Goal: Transaction & Acquisition: Purchase product/service

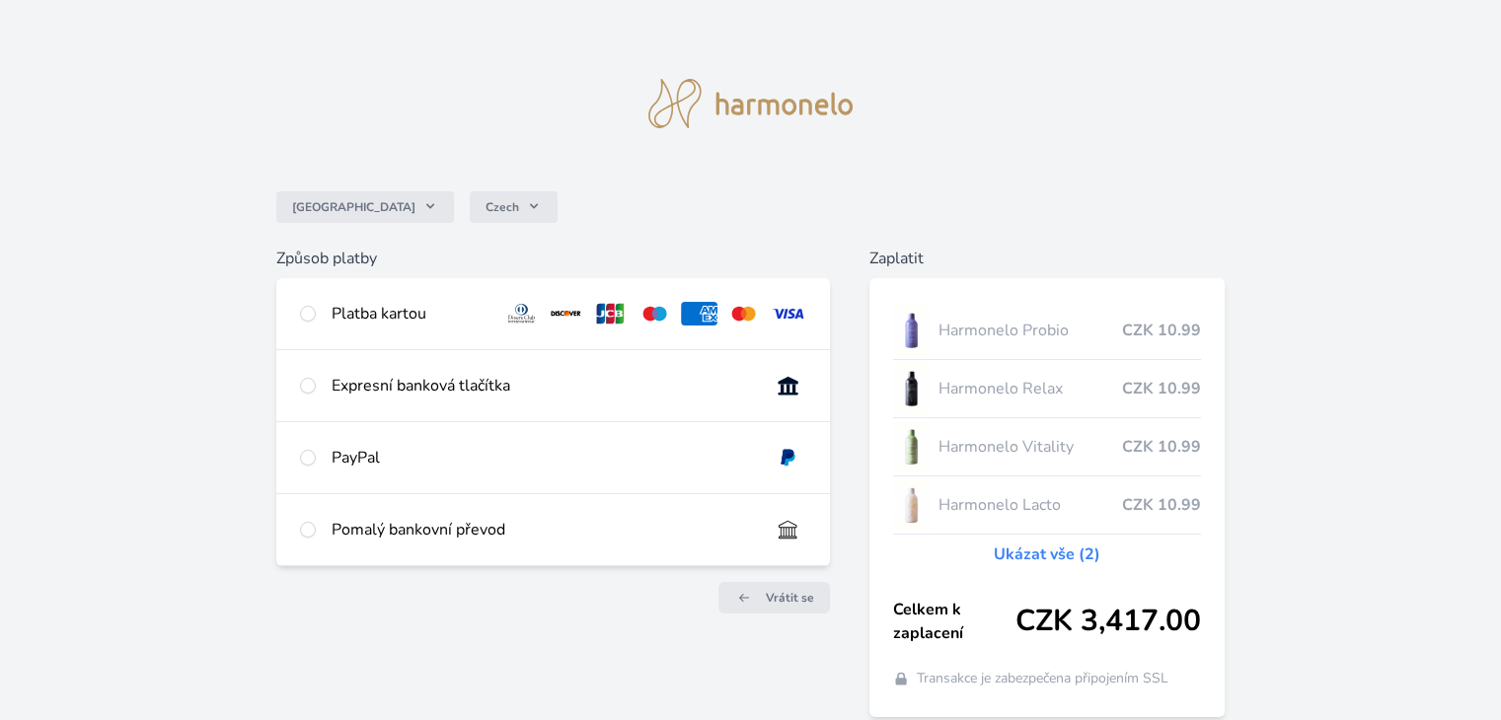
drag, startPoint x: 1499, startPoint y: 140, endPoint x: 1506, endPoint y: 149, distance: 11.9
click at [1500, 149] on html "Česko Czech Způsob platby Platba kartou Číslo karty <p>Your browser does not su…" at bounding box center [750, 402] width 1501 height 804
click at [311, 318] on input "radio" at bounding box center [308, 314] width 16 height 16
radio input "true"
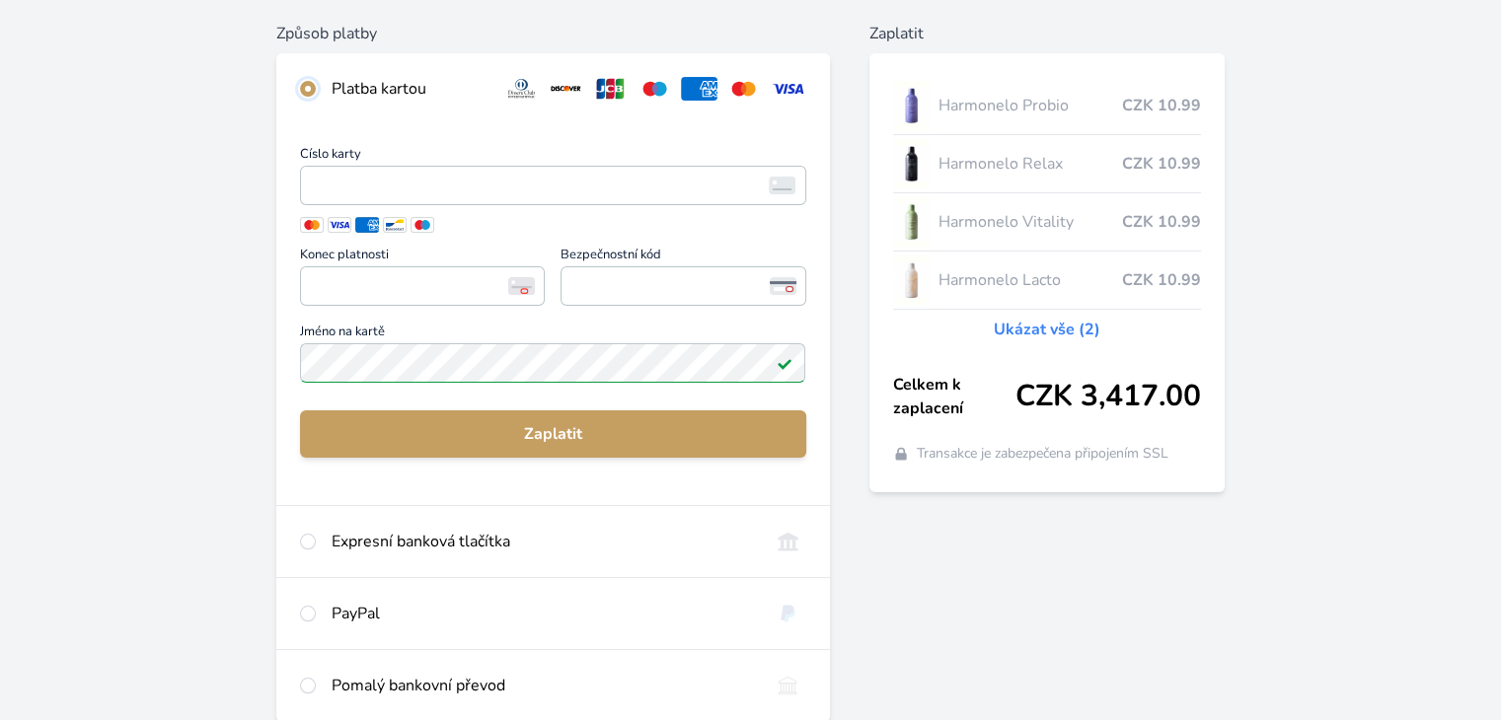
scroll to position [222, 0]
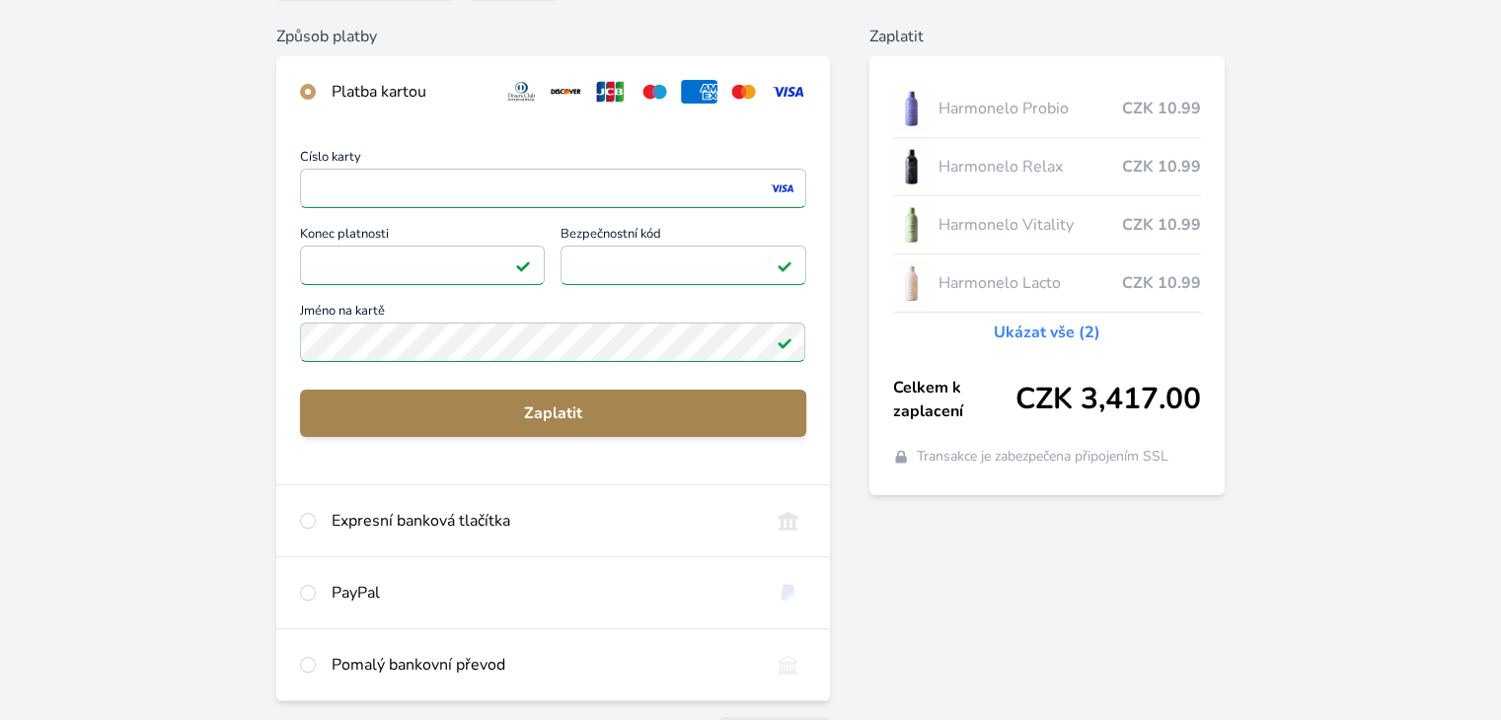
click at [575, 412] on span "Zaplatit" at bounding box center [553, 414] width 474 height 24
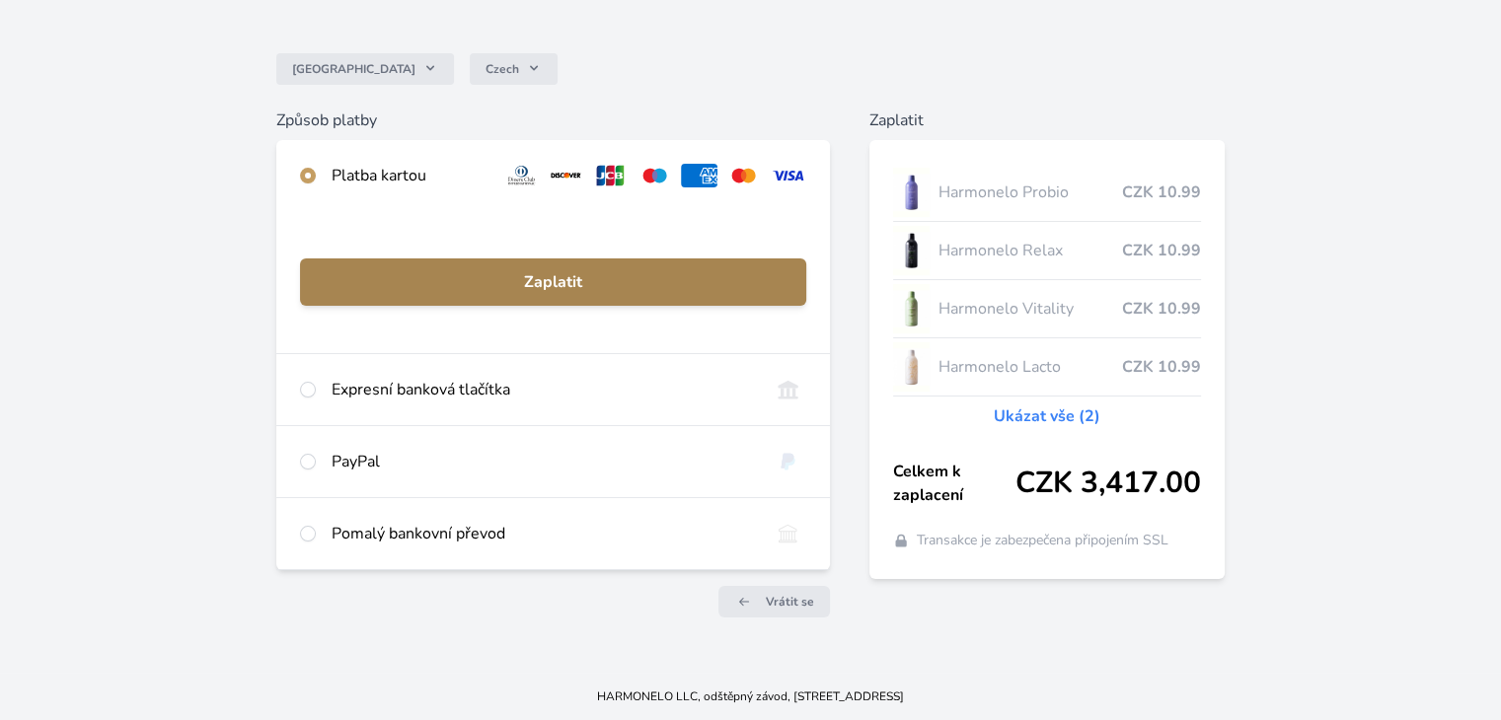
scroll to position [138, 0]
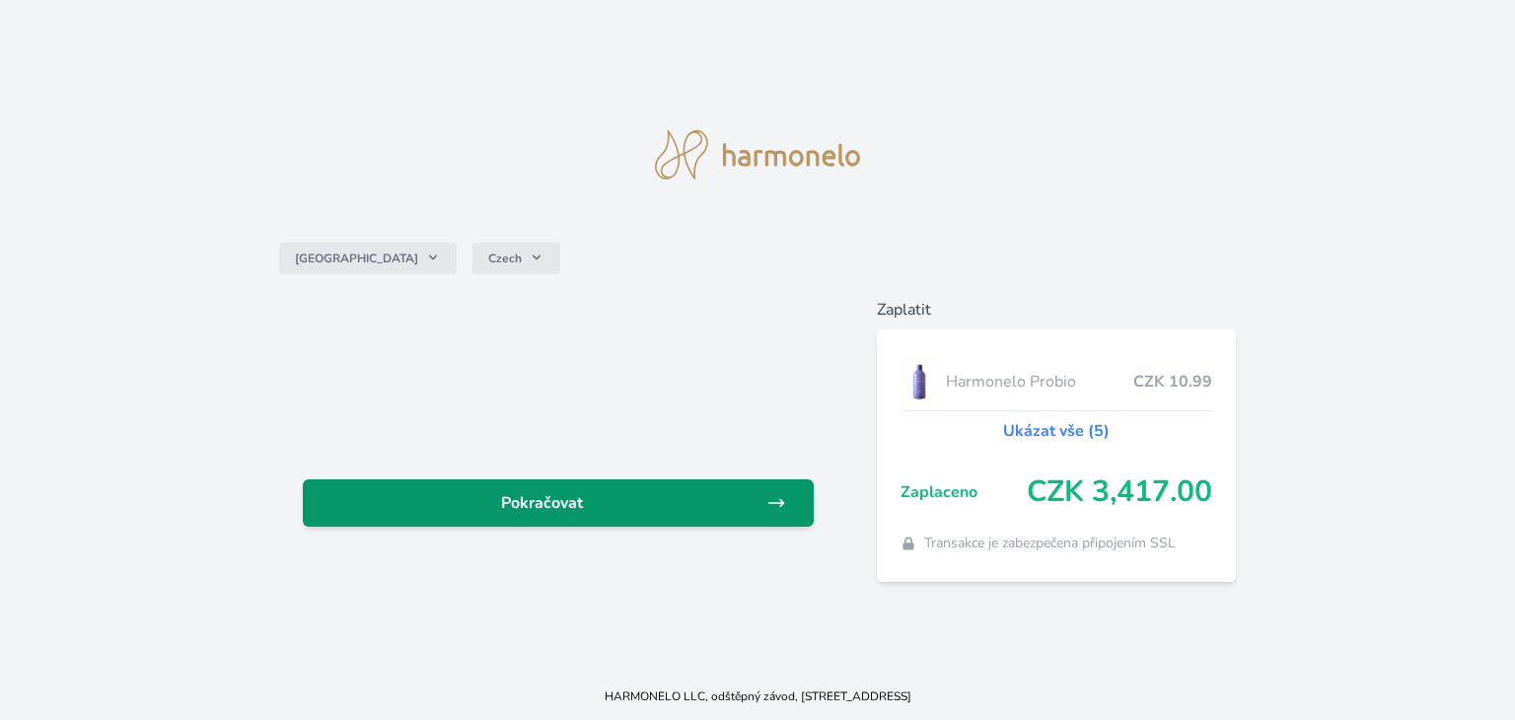
click at [470, 507] on span "Pokračovat" at bounding box center [543, 503] width 448 height 24
